Goal: Task Accomplishment & Management: Manage account settings

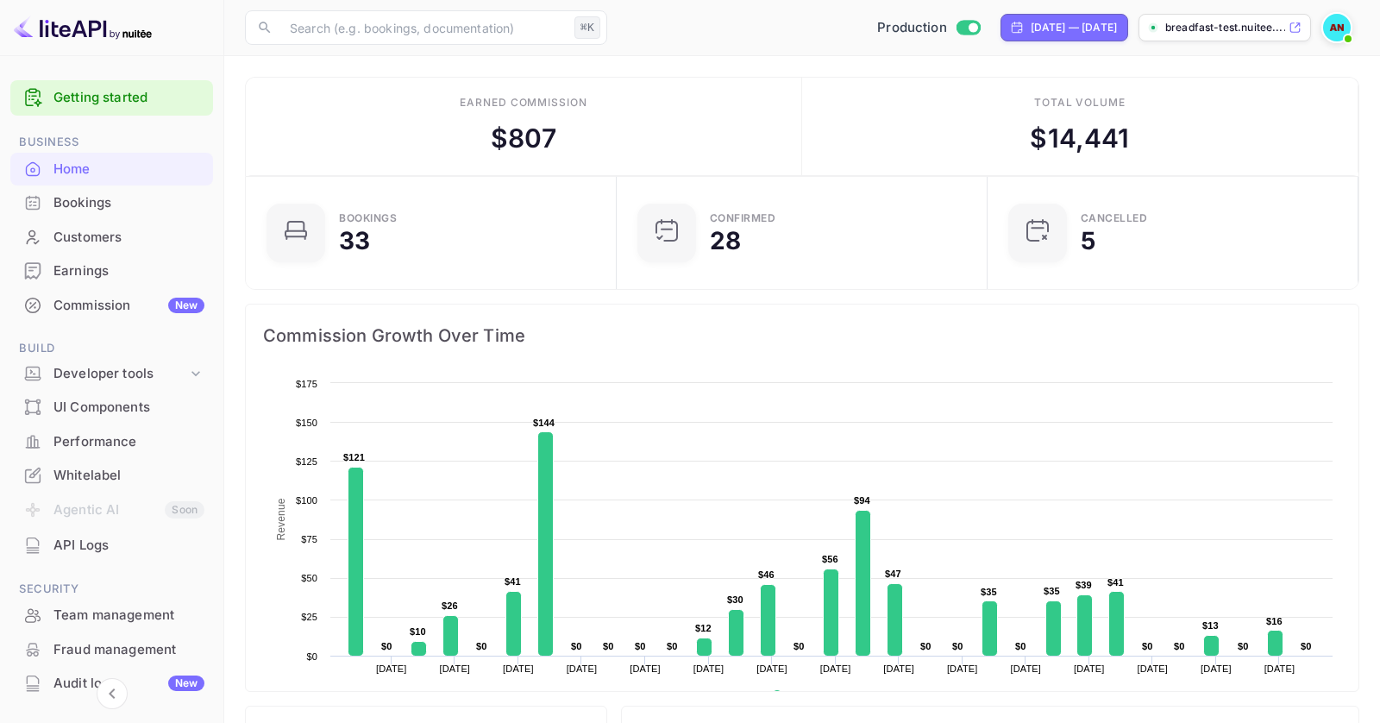
scroll to position [142, 0]
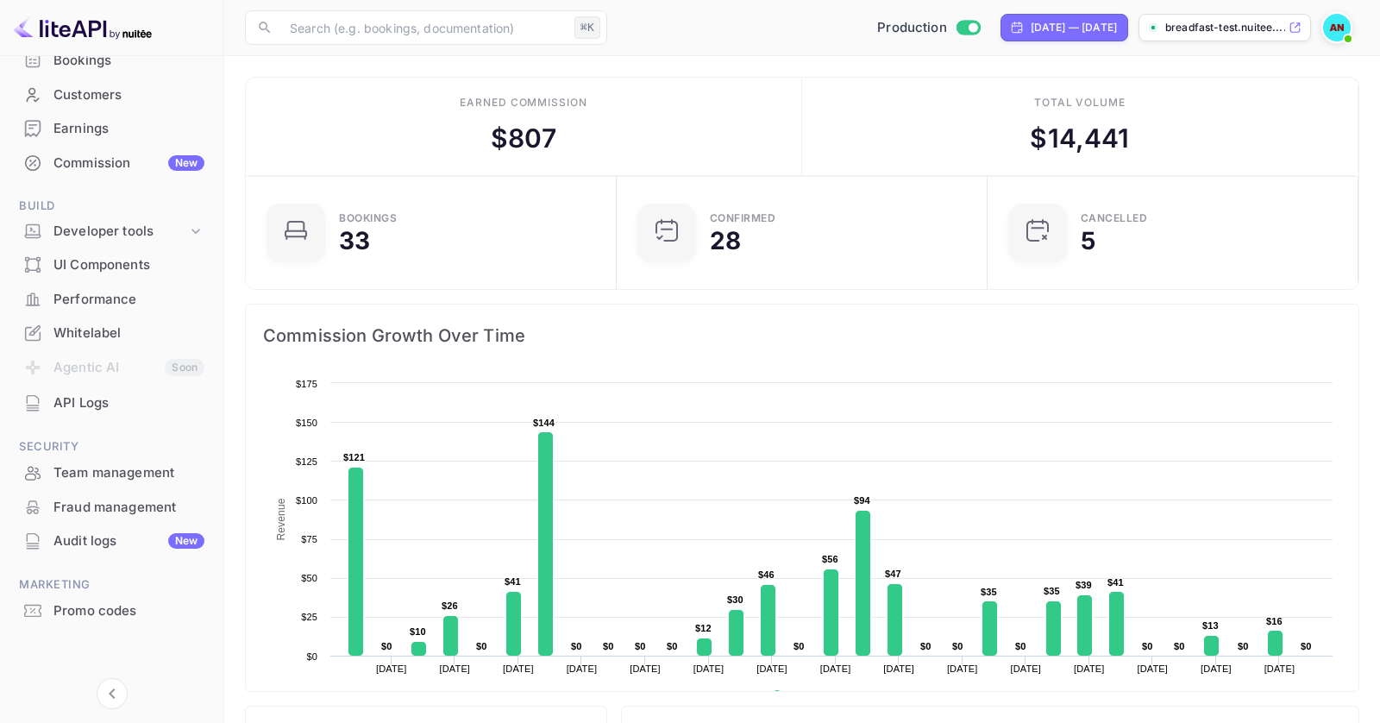
click at [1348, 20] on img at bounding box center [1337, 28] width 28 height 28
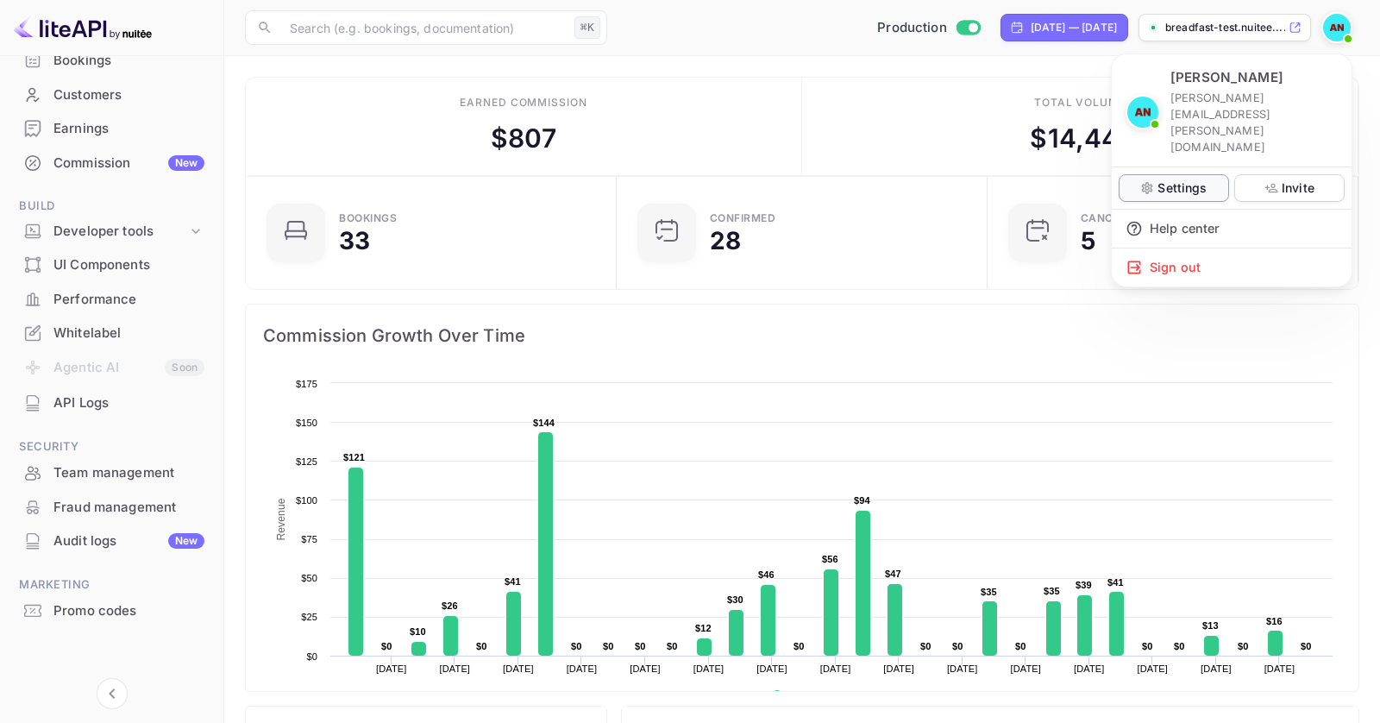
click at [1176, 179] on p "Settings" at bounding box center [1181, 188] width 49 height 18
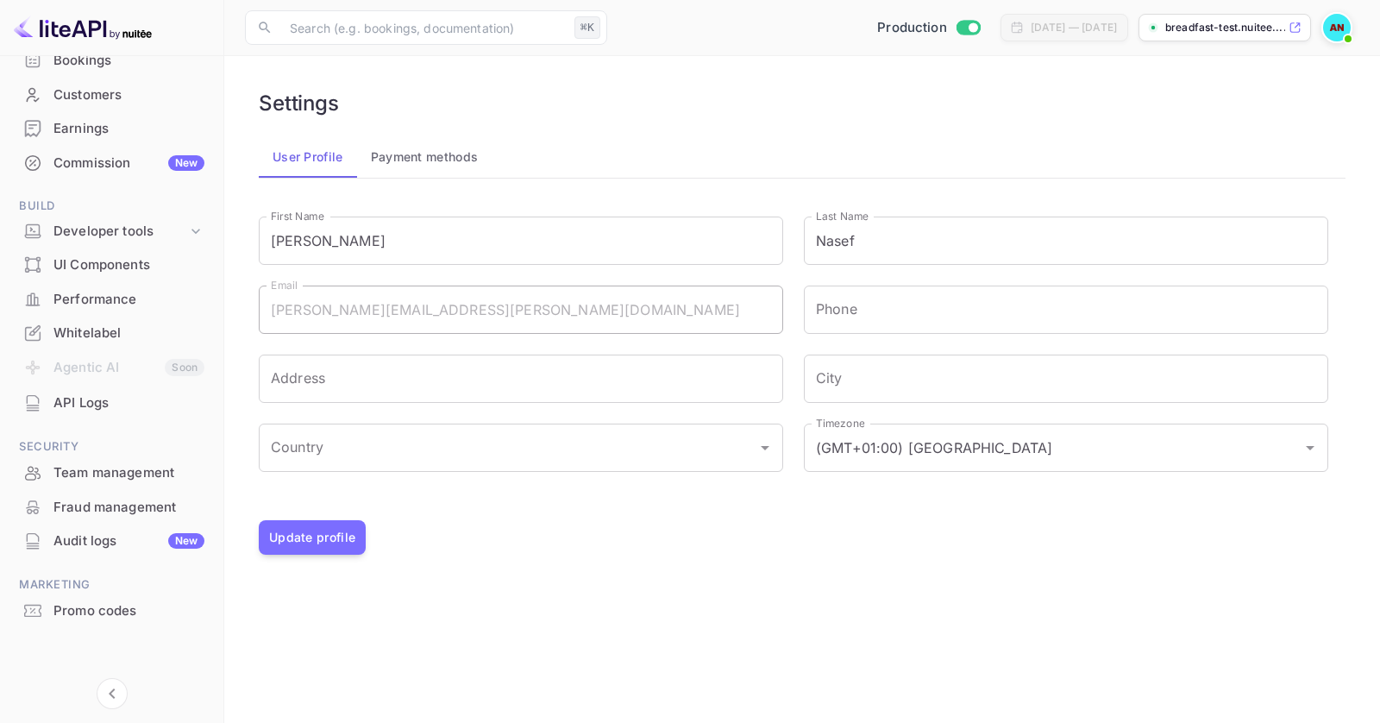
click at [417, 148] on button "Payment methods" at bounding box center [424, 156] width 135 height 41
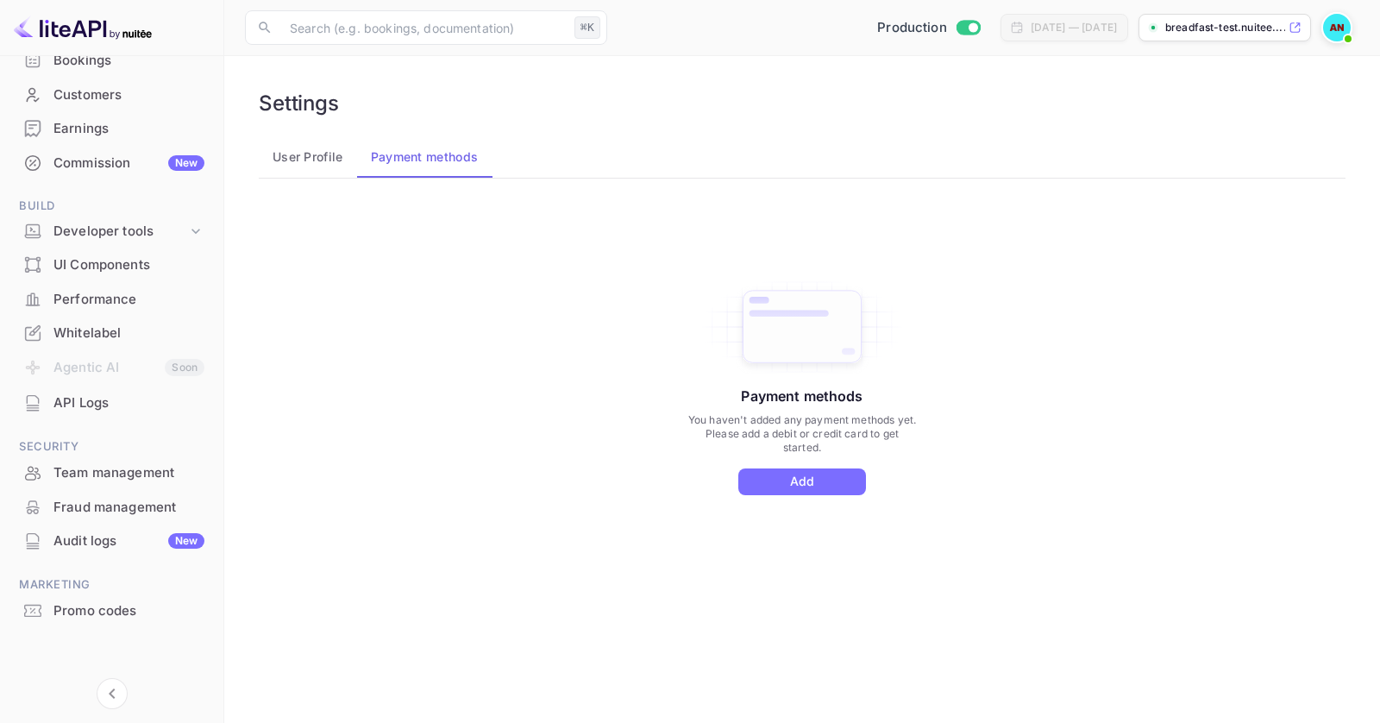
click at [1340, 25] on img at bounding box center [1337, 28] width 28 height 28
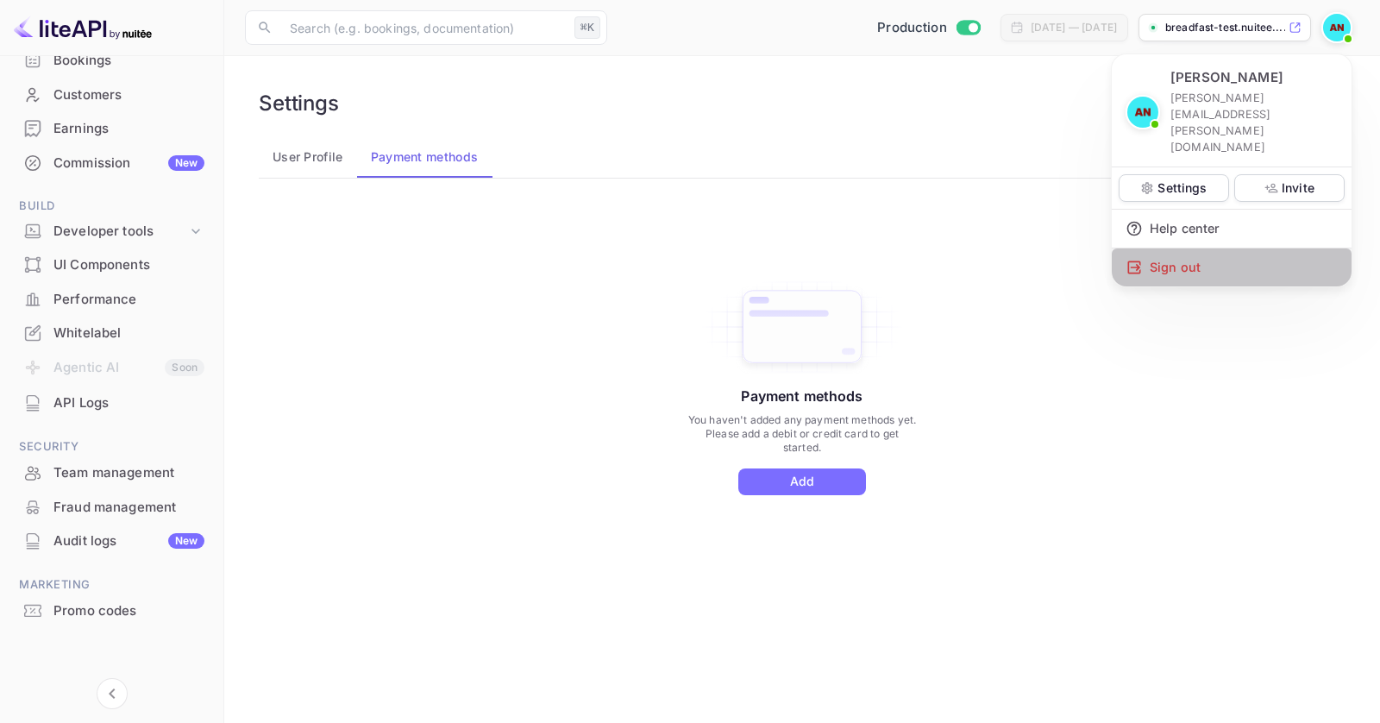
click at [1171, 248] on div "Sign out" at bounding box center [1232, 267] width 240 height 38
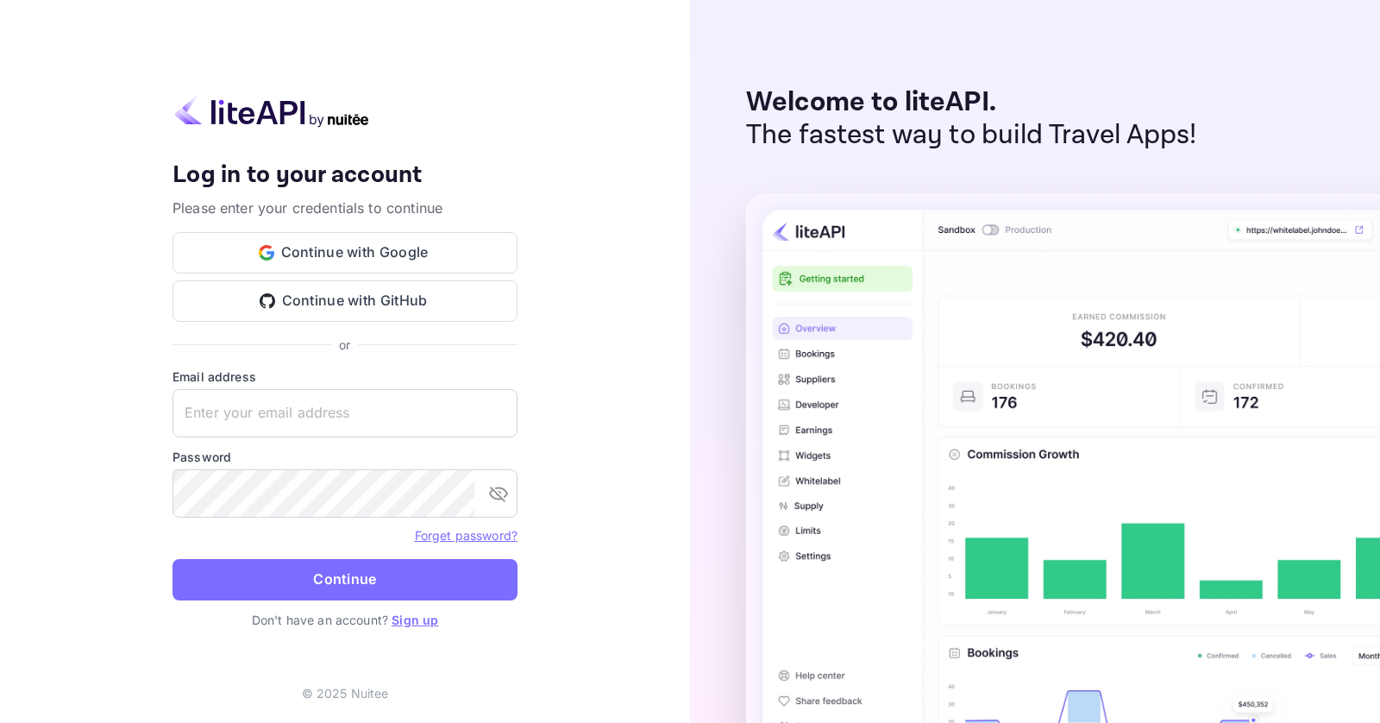
type input "[EMAIL_ADDRESS][DOMAIN_NAME]"
click at [324, 597] on button "Continue" at bounding box center [344, 579] width 345 height 41
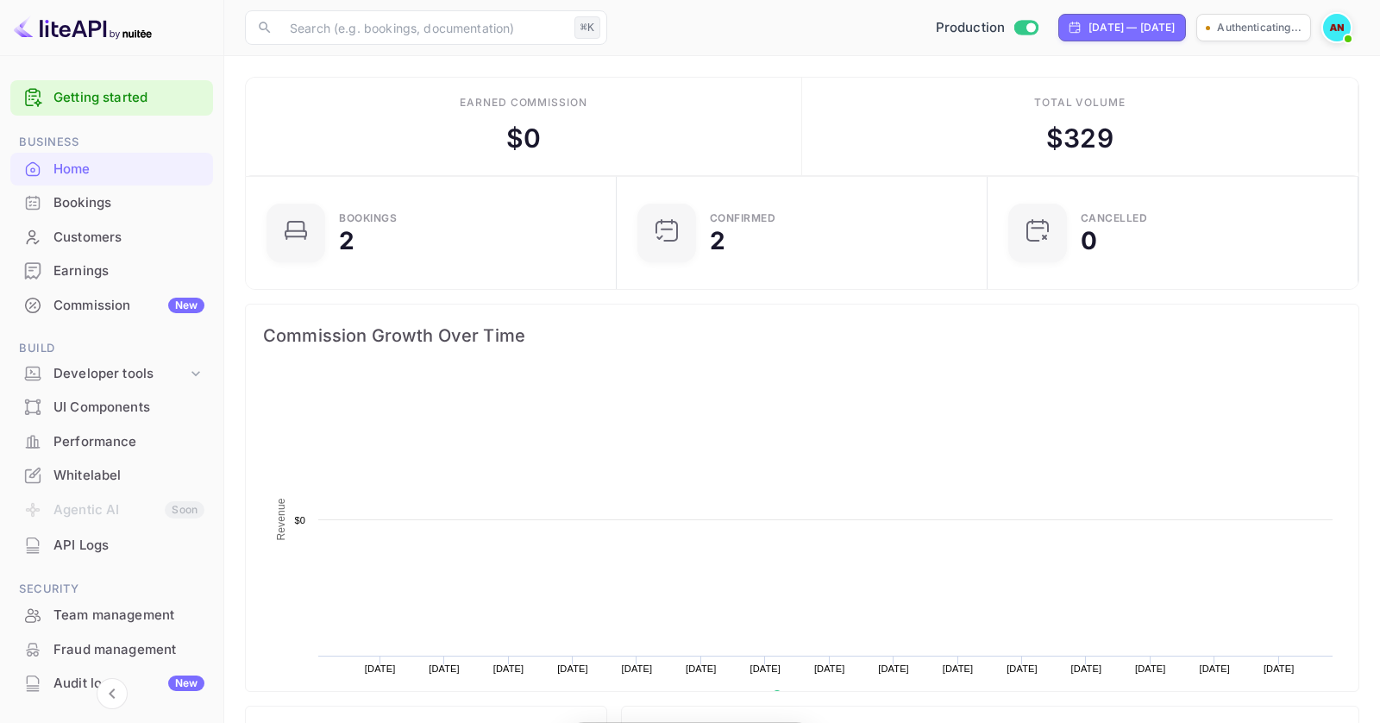
scroll to position [280, 360]
